Goal: Task Accomplishment & Management: Use online tool/utility

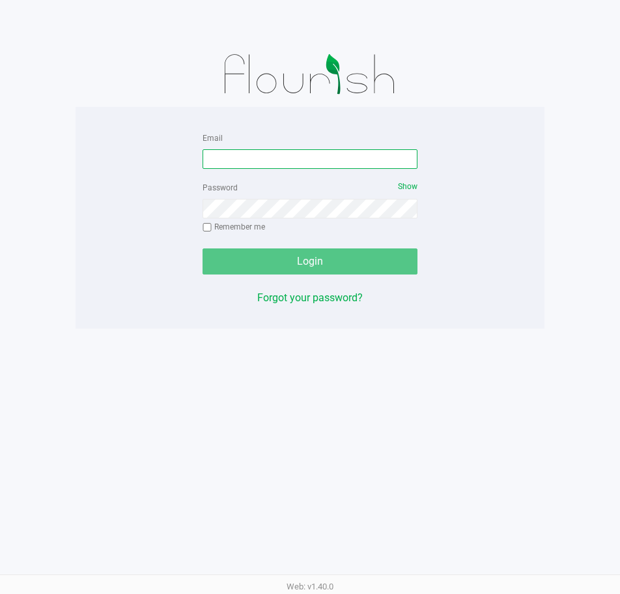
click at [270, 161] on input "Email" at bounding box center [310, 159] width 215 height 20
type input "[EMAIL_ADDRESS][DOMAIN_NAME]"
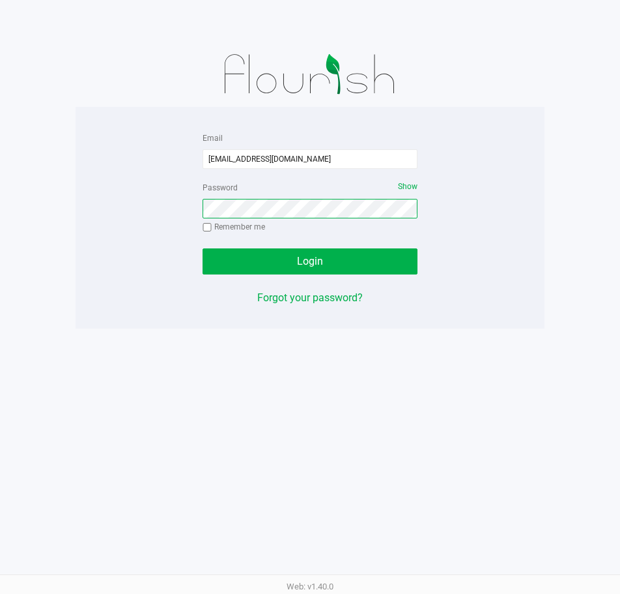
click at [203, 248] on button "Login" at bounding box center [310, 261] width 215 height 26
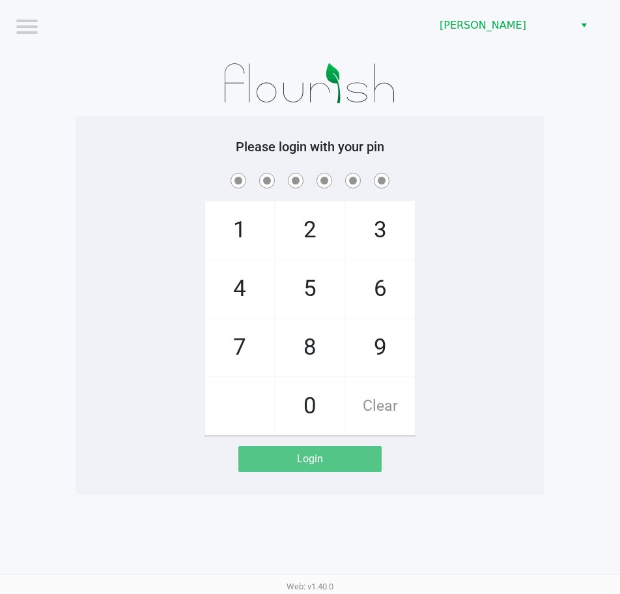
drag, startPoint x: 513, startPoint y: 38, endPoint x: 515, endPoint y: 53, distance: 15.8
click at [513, 38] on div "[PERSON_NAME]" at bounding box center [470, 25] width 300 height 51
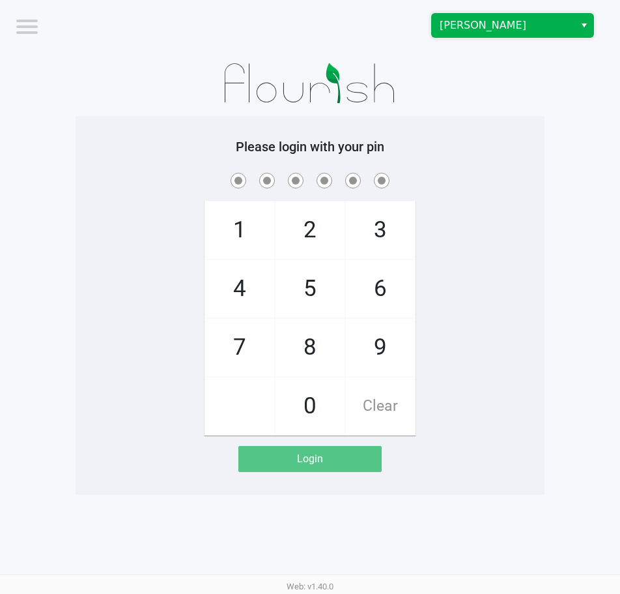
click at [484, 29] on span "[PERSON_NAME]" at bounding box center [503, 26] width 127 height 16
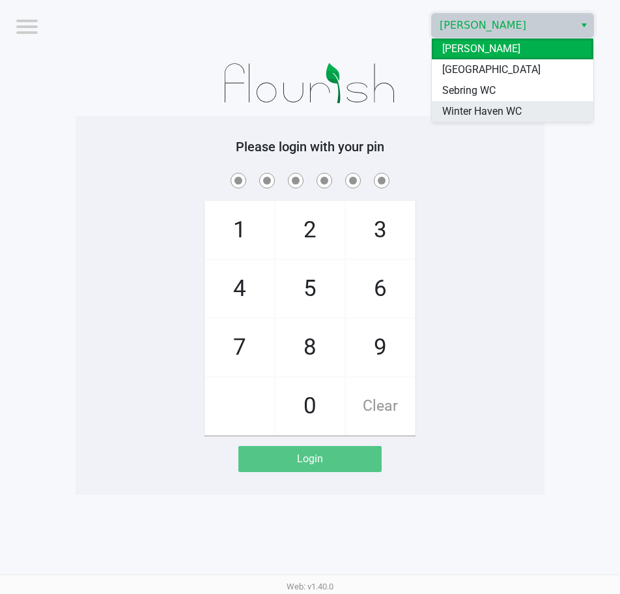
click at [520, 111] on span "Winter Haven WC" at bounding box center [481, 112] width 79 height 16
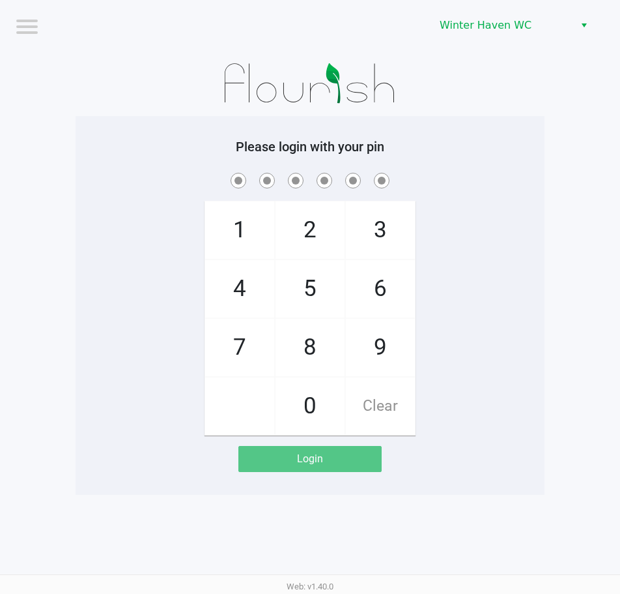
click at [525, 141] on h5 "Please login with your pin" at bounding box center [310, 147] width 450 height 16
checkbox input "true"
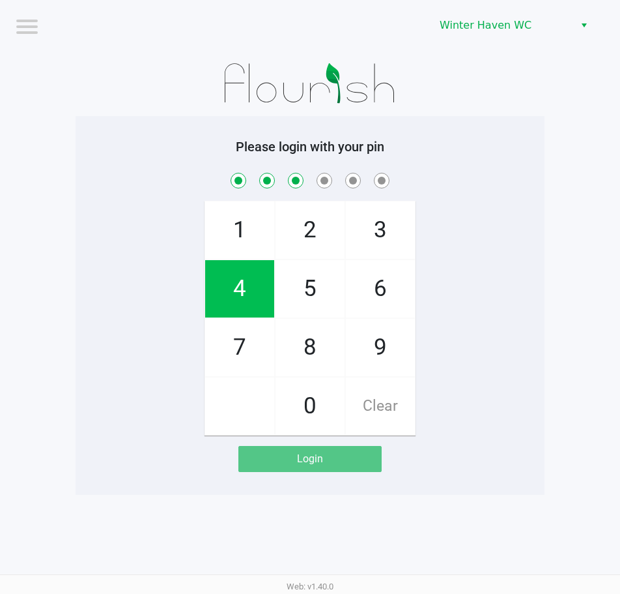
checkbox input "true"
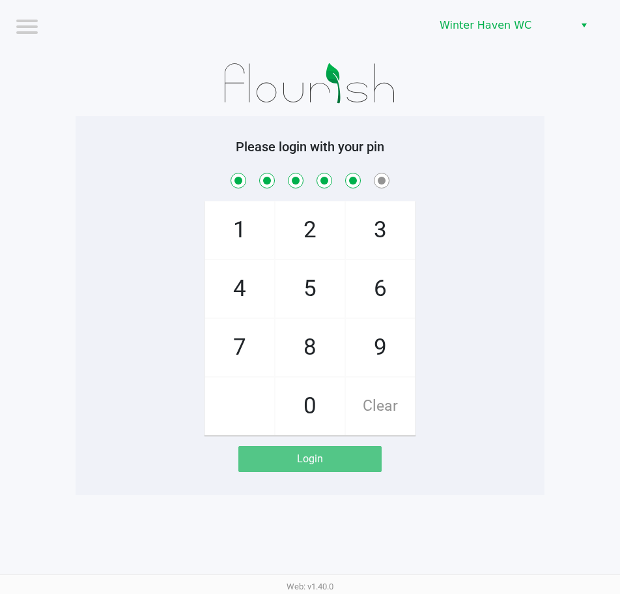
checkbox input "true"
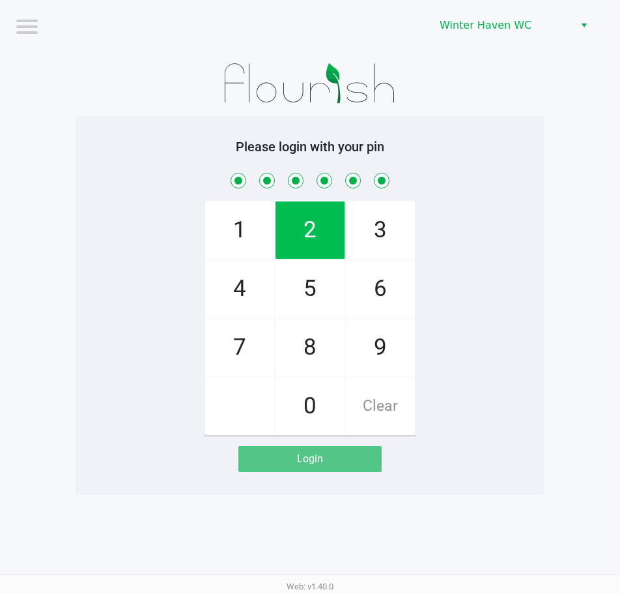
checkbox input "true"
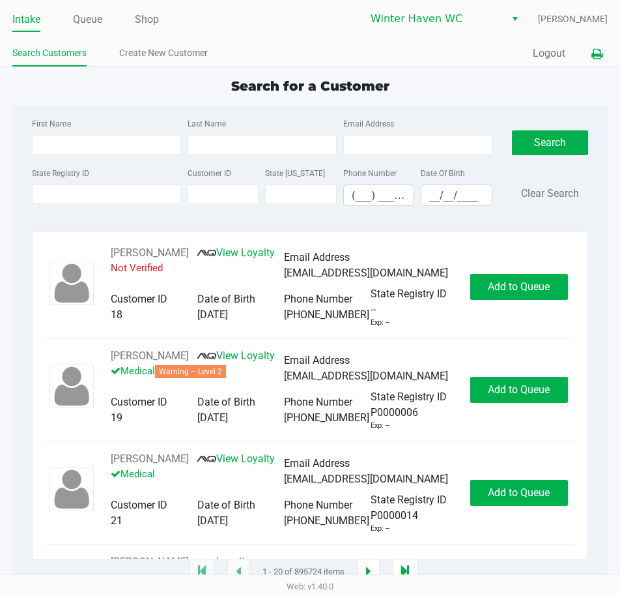
click at [598, 53] on icon at bounding box center [597, 54] width 11 height 9
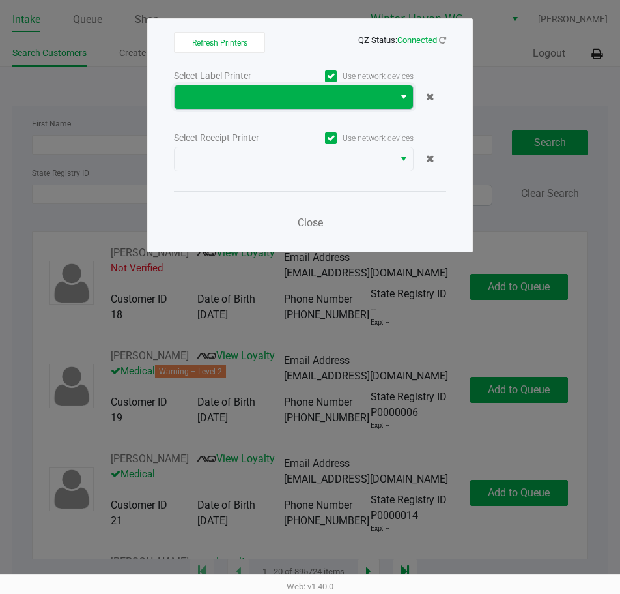
drag, startPoint x: 239, startPoint y: 89, endPoint x: 284, endPoint y: 95, distance: 45.3
click at [240, 90] on span at bounding box center [284, 97] width 204 height 16
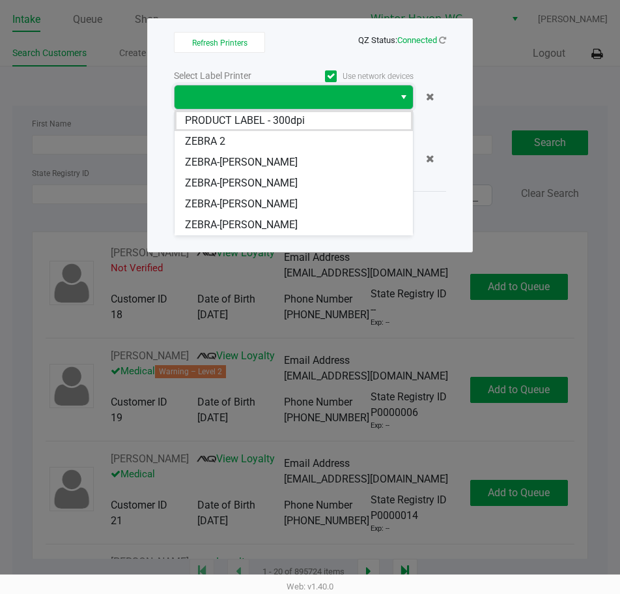
click at [285, 97] on span at bounding box center [284, 97] width 204 height 16
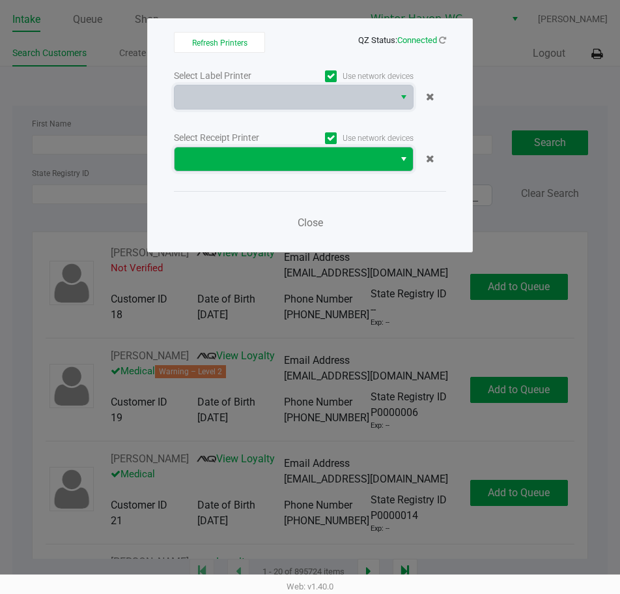
click at [283, 159] on span at bounding box center [284, 159] width 204 height 16
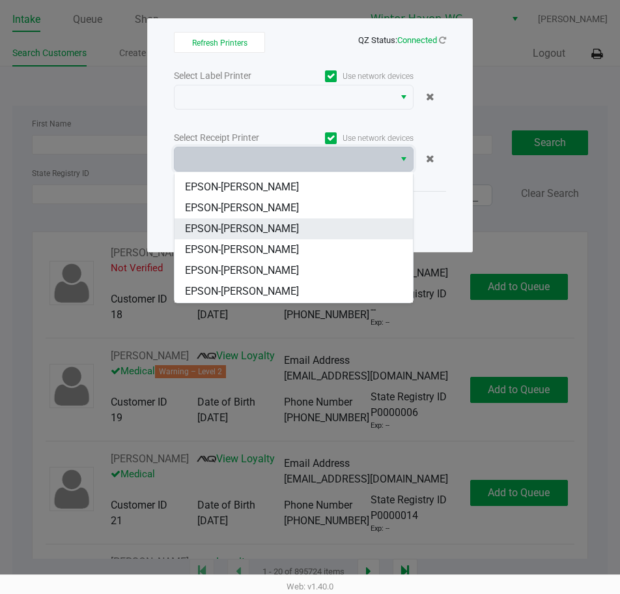
scroll to position [57, 0]
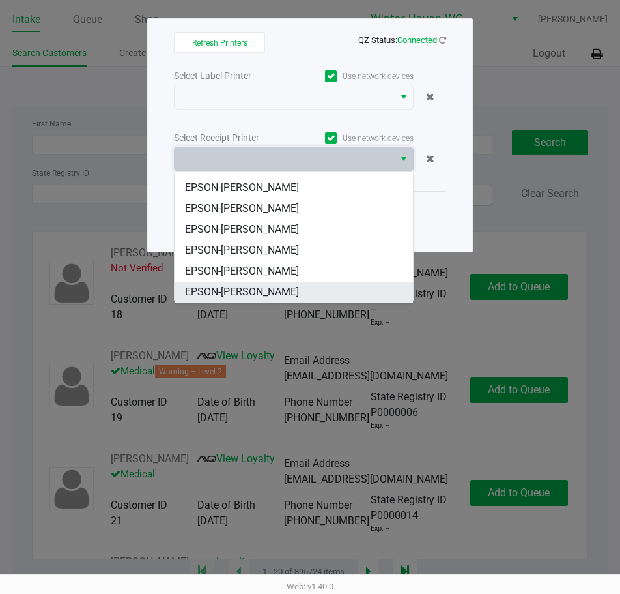
click at [268, 290] on li "EPSON-[PERSON_NAME]" at bounding box center [294, 291] width 238 height 21
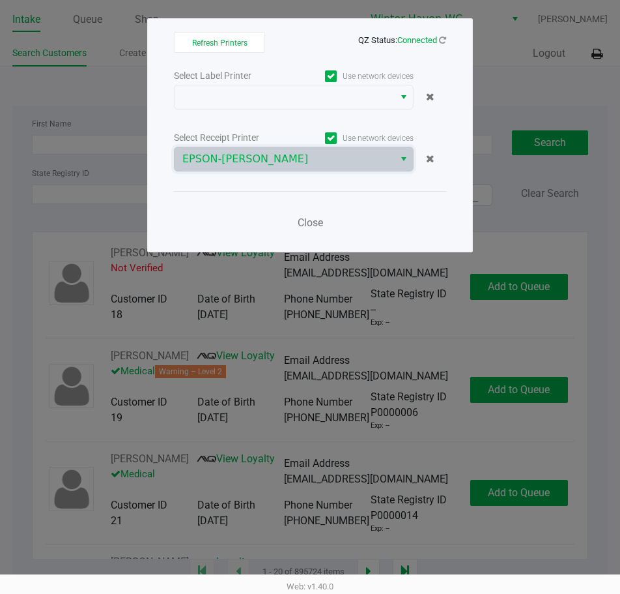
click at [448, 41] on div "Refresh Printers QZ Status: Connected Select Label Printer Use network devices …" at bounding box center [310, 135] width 326 height 234
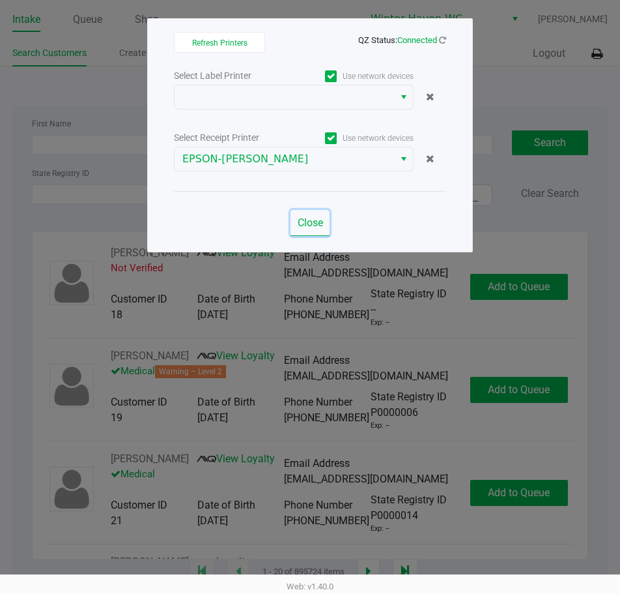
click at [309, 222] on span "Close" at bounding box center [310, 222] width 25 height 12
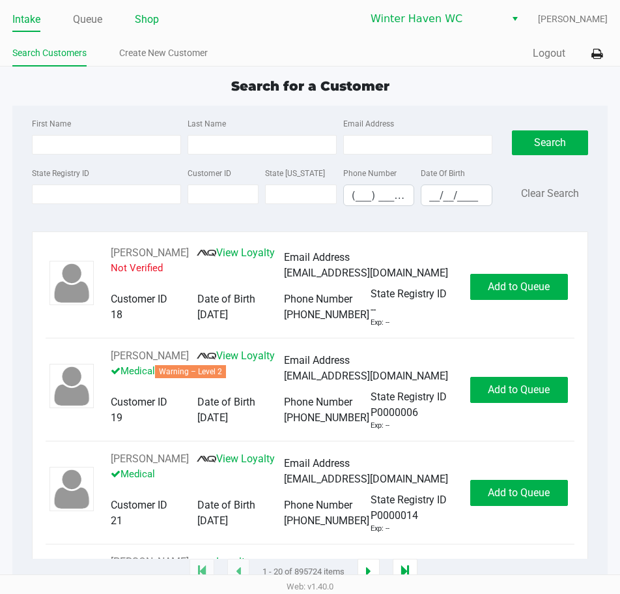
click at [139, 22] on link "Shop" at bounding box center [147, 19] width 24 height 18
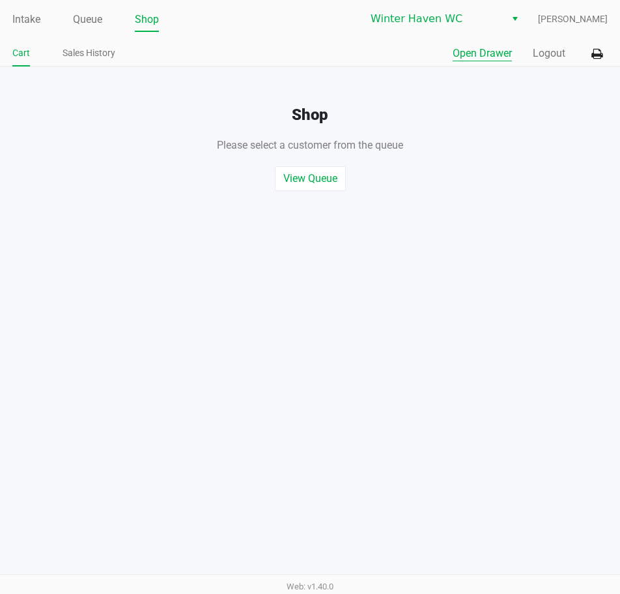
click at [495, 50] on button "Open Drawer" at bounding box center [482, 54] width 59 height 16
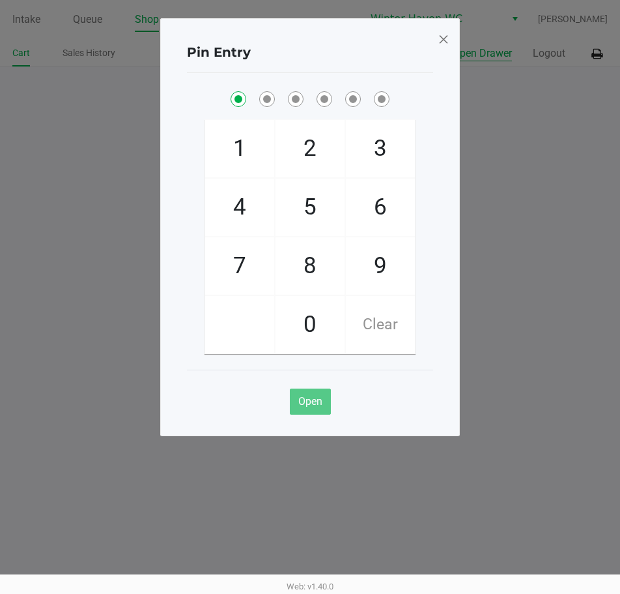
checkbox input "true"
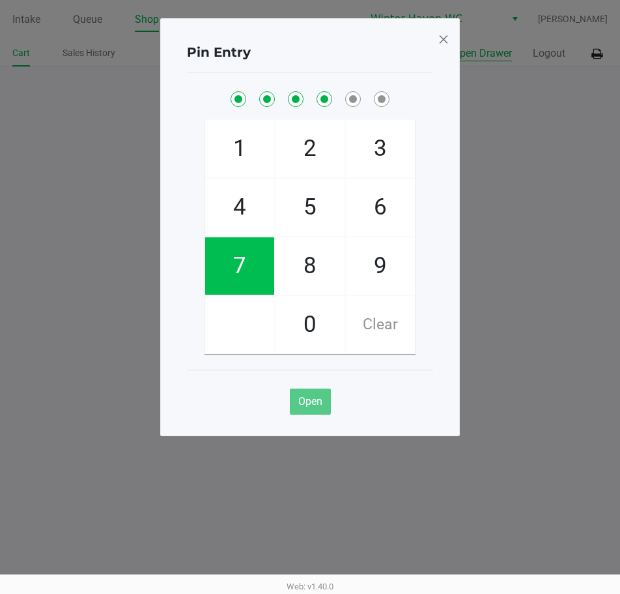
checkbox input "true"
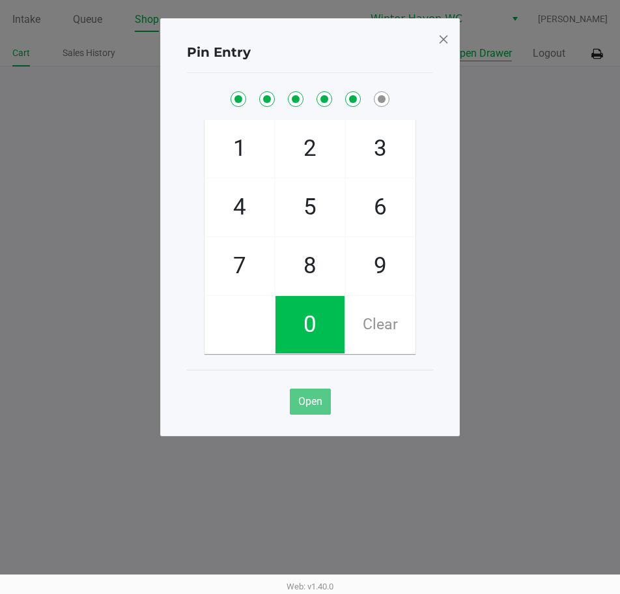
checkbox input "true"
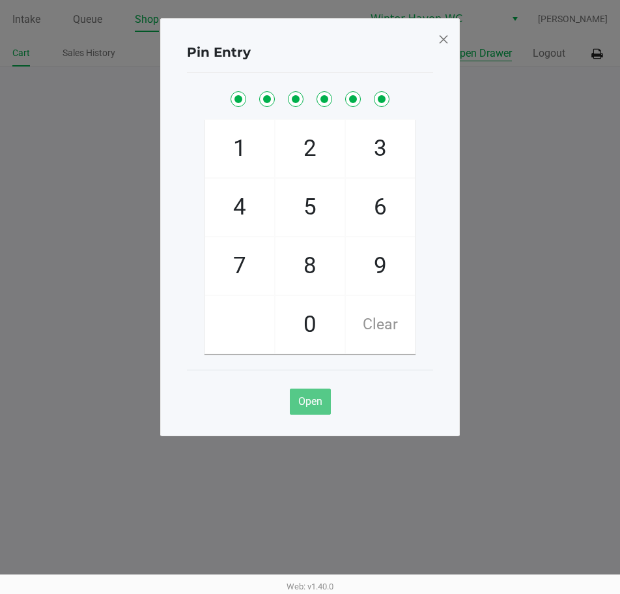
checkbox input "true"
click at [436, 36] on div "Pin Entry 1 4 7 2 5 8 0 3 6 9 Clear Open" at bounding box center [310, 227] width 300 height 418
click at [442, 37] on span at bounding box center [444, 39] width 12 height 21
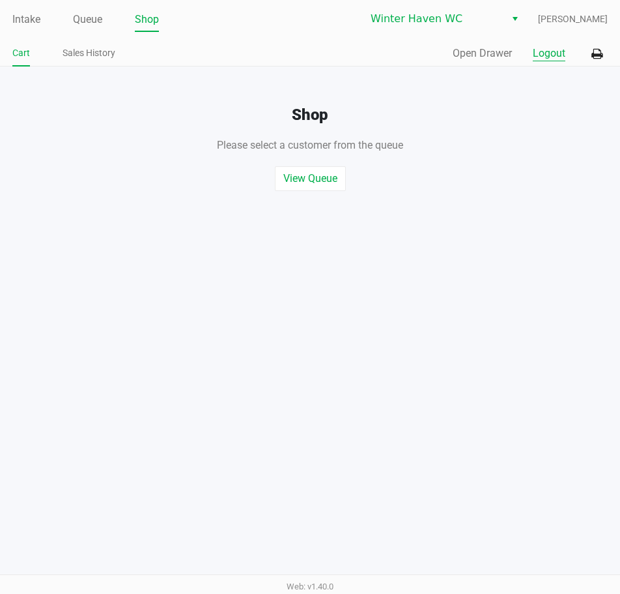
click at [550, 53] on button "Logout" at bounding box center [549, 54] width 33 height 16
